Goal: Find specific page/section: Find specific page/section

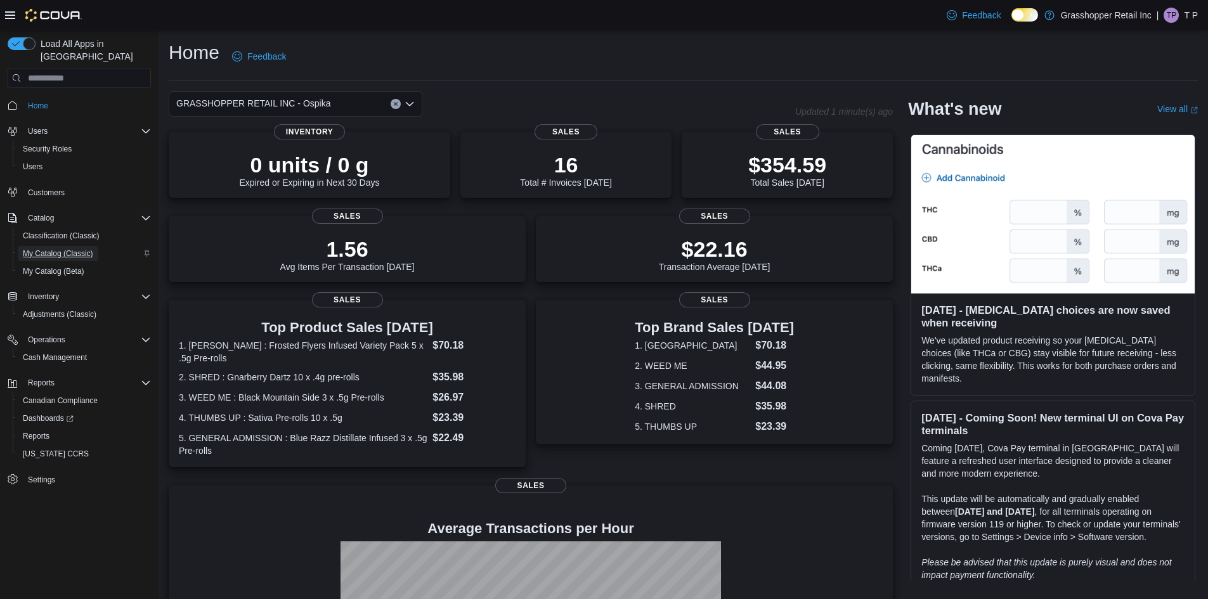
click at [44, 249] on span "My Catalog (Classic)" at bounding box center [58, 254] width 70 height 10
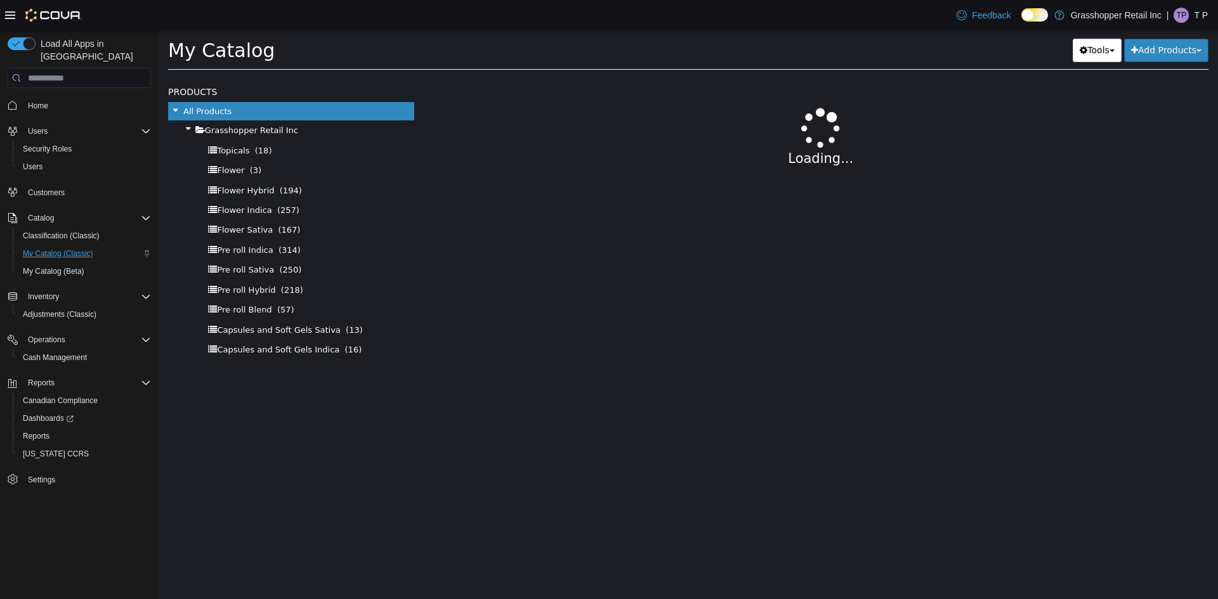
select select "**********"
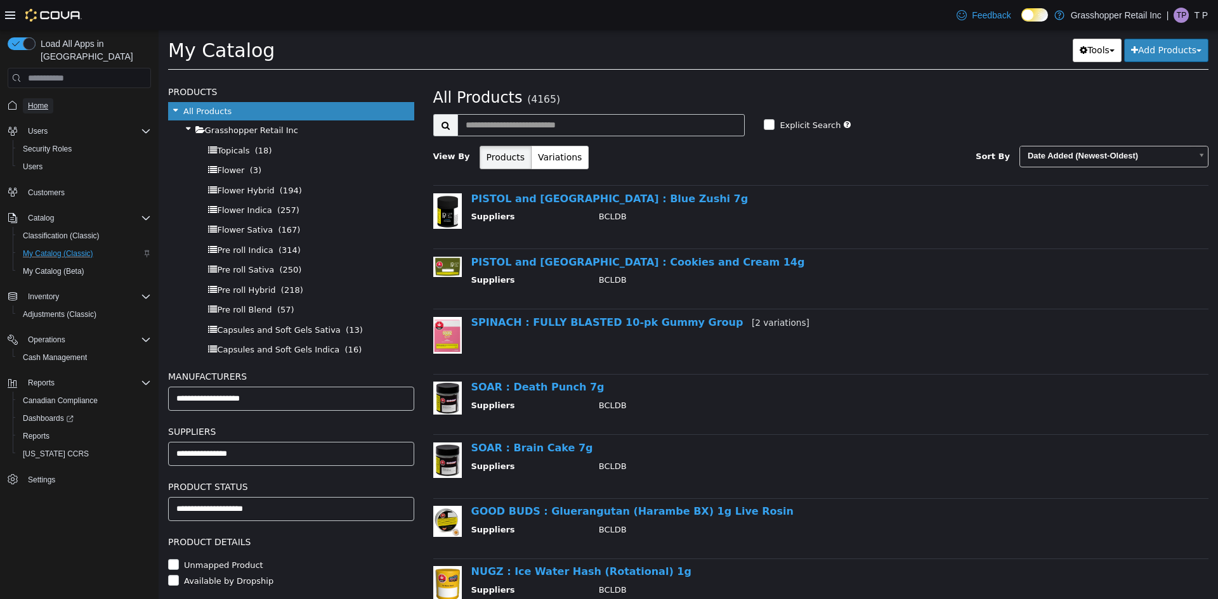
click at [29, 101] on span "Home" at bounding box center [38, 106] width 20 height 10
